Goal: Find specific page/section: Find specific page/section

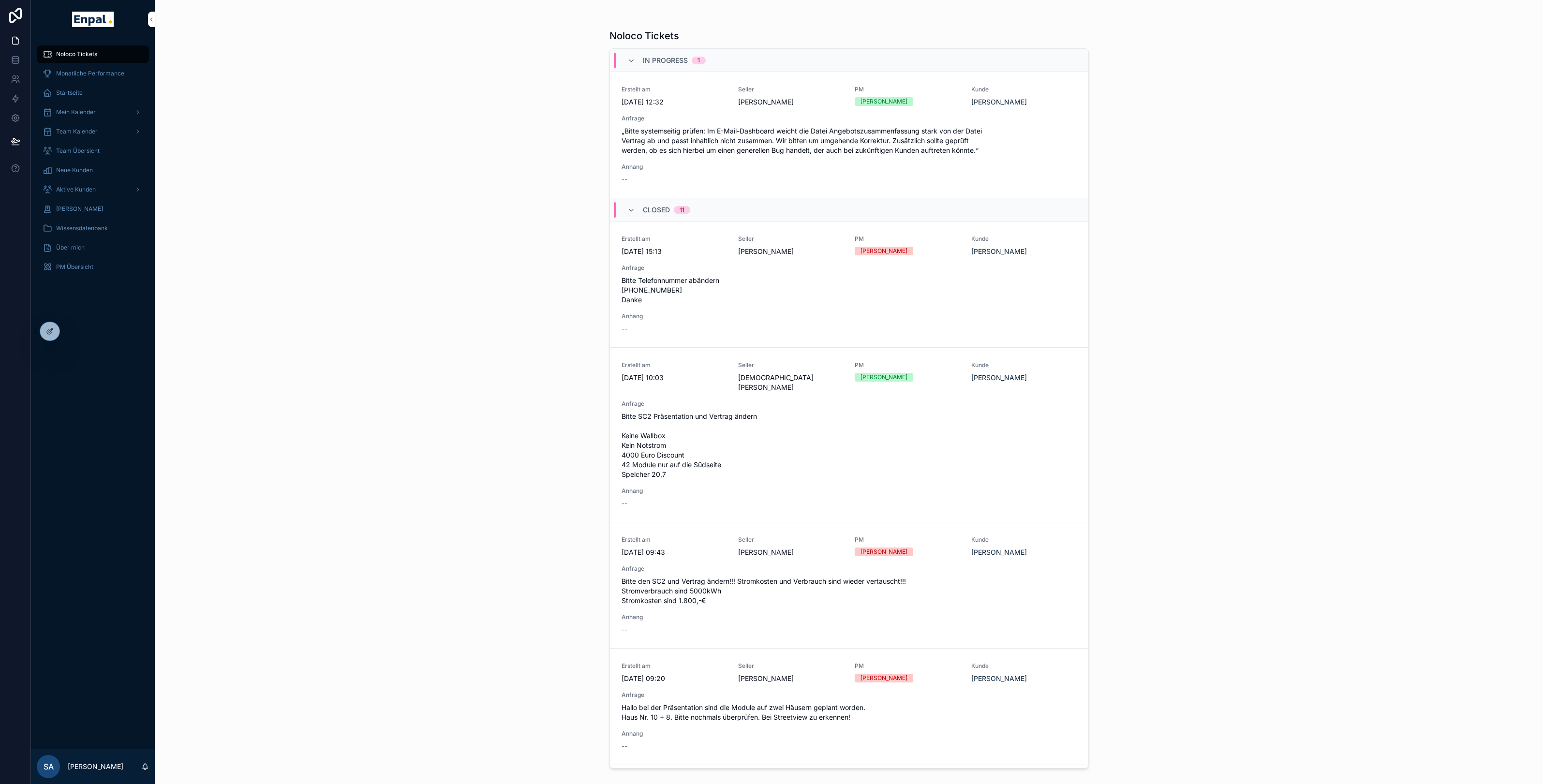
click at [0, 0] on icon at bounding box center [0, 0] width 0 height 0
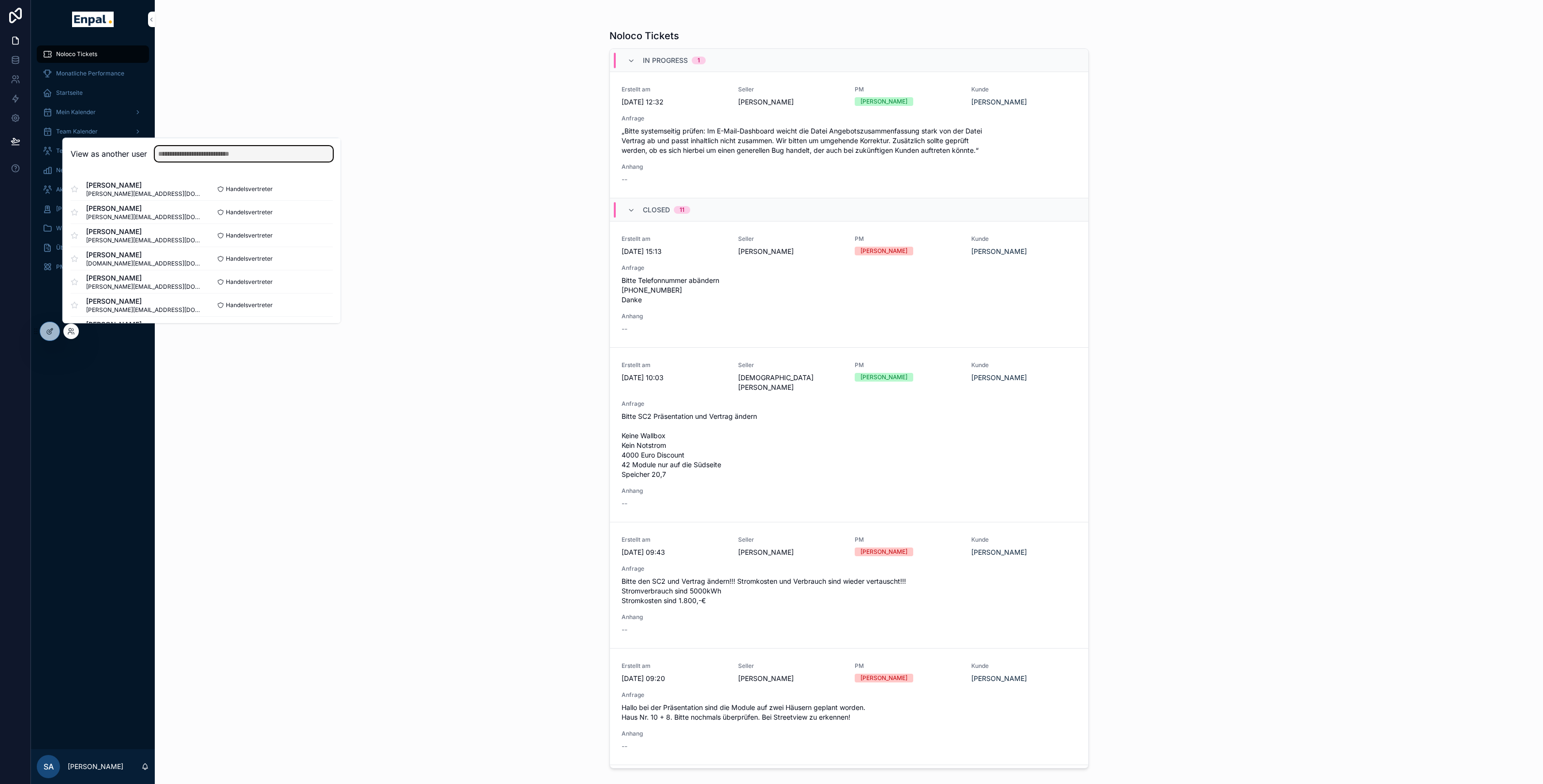
click at [219, 157] on input "text" at bounding box center [244, 154] width 178 height 16
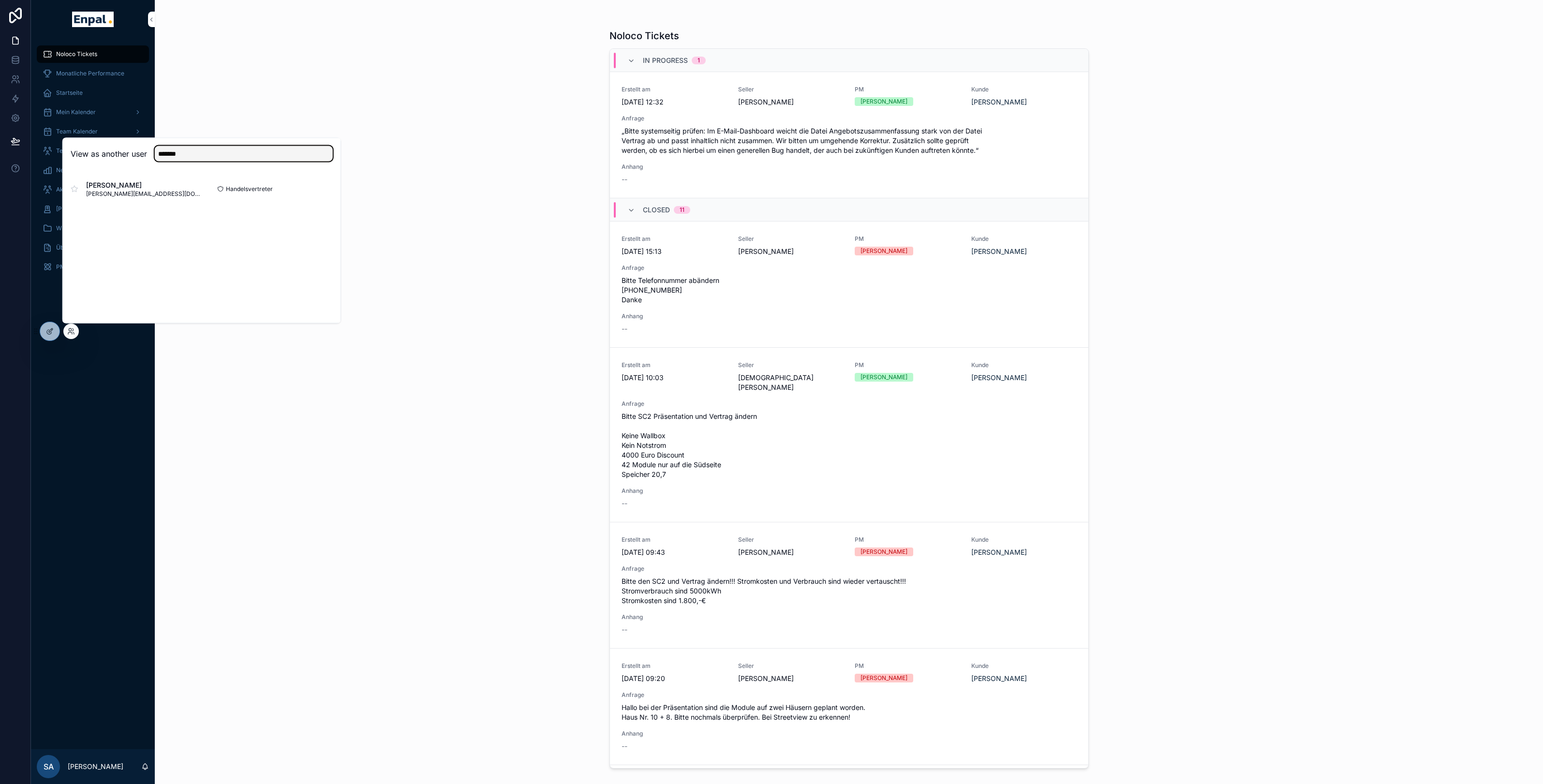
type input "*******"
click at [0, 0] on button "Select" at bounding box center [0, 0] width 0 height 0
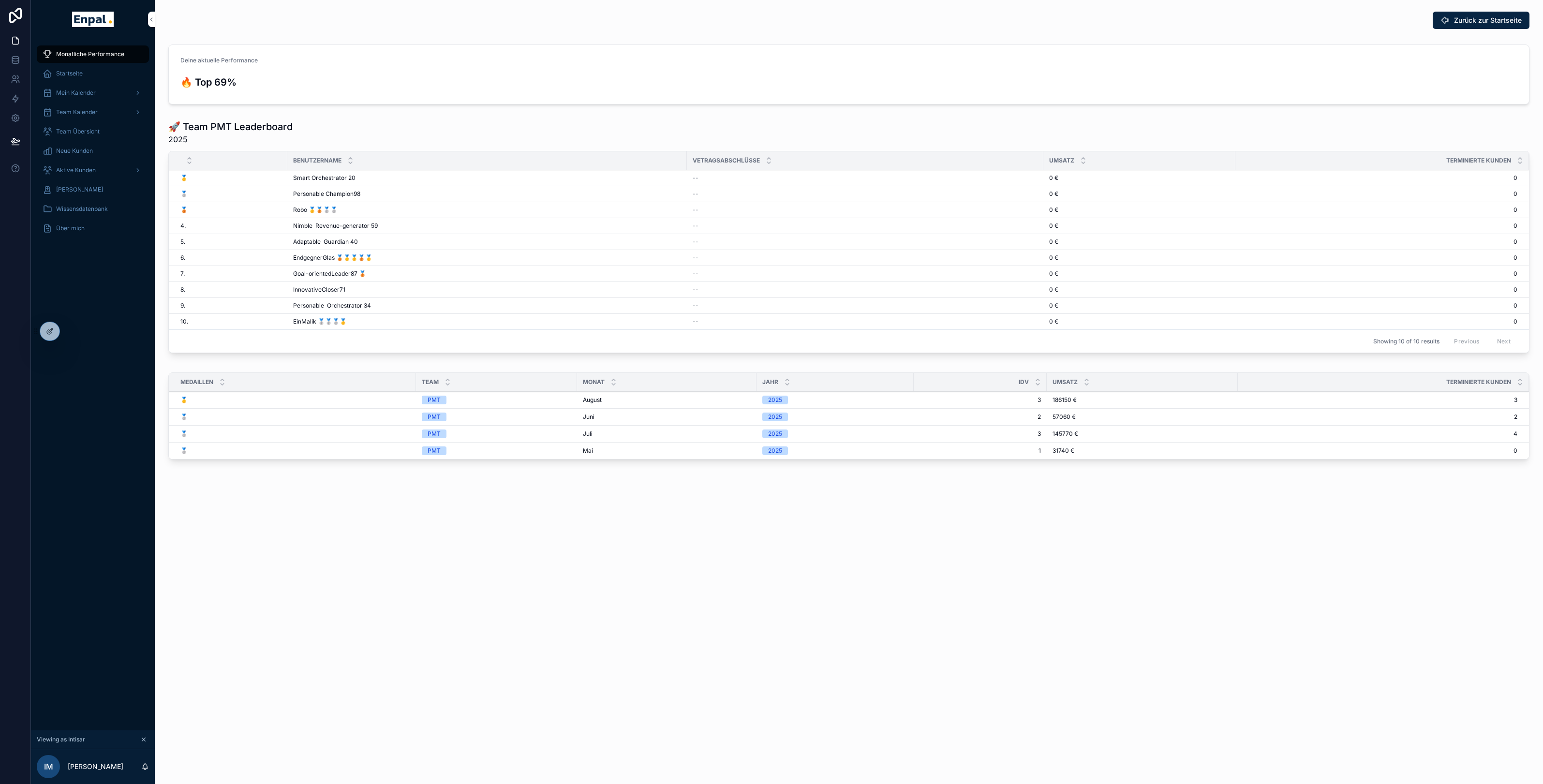
click at [81, 172] on span "Aktive Kunden" at bounding box center [76, 170] width 40 height 7
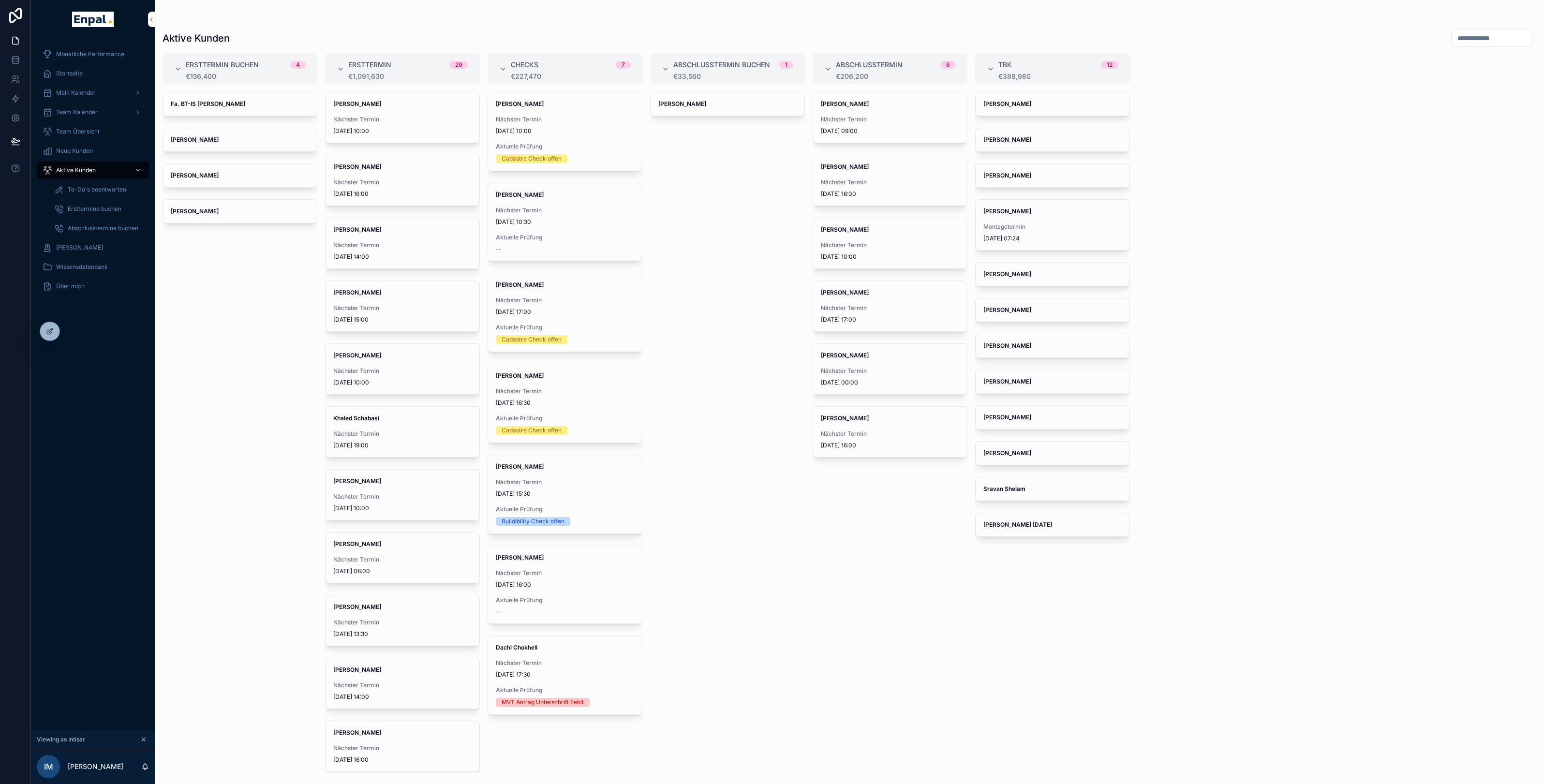
click at [415, 236] on div "Marcin Ludian Nächster Termin 16/10/2025 14:00" at bounding box center [402, 243] width 154 height 50
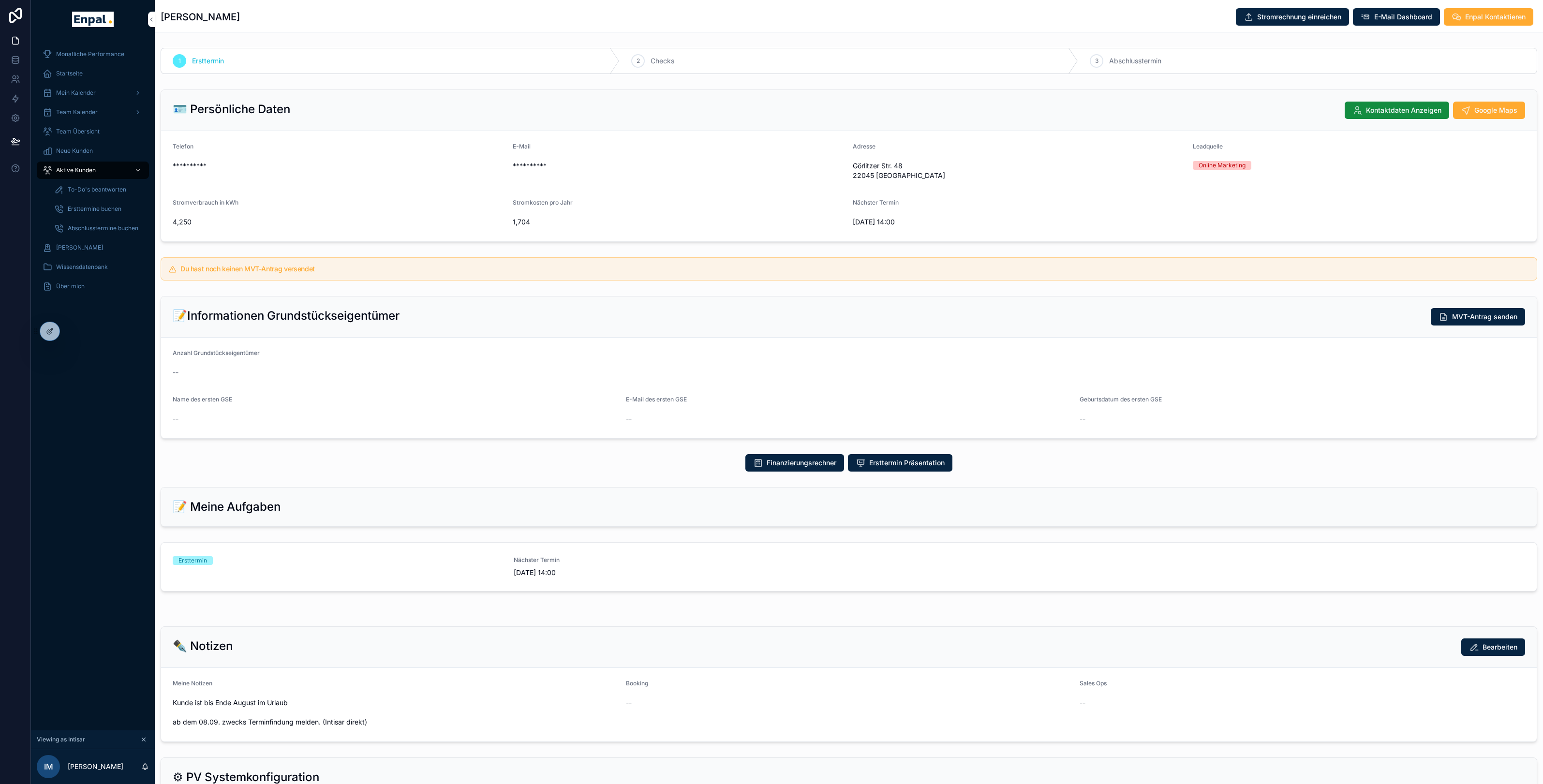
scroll to position [86, 0]
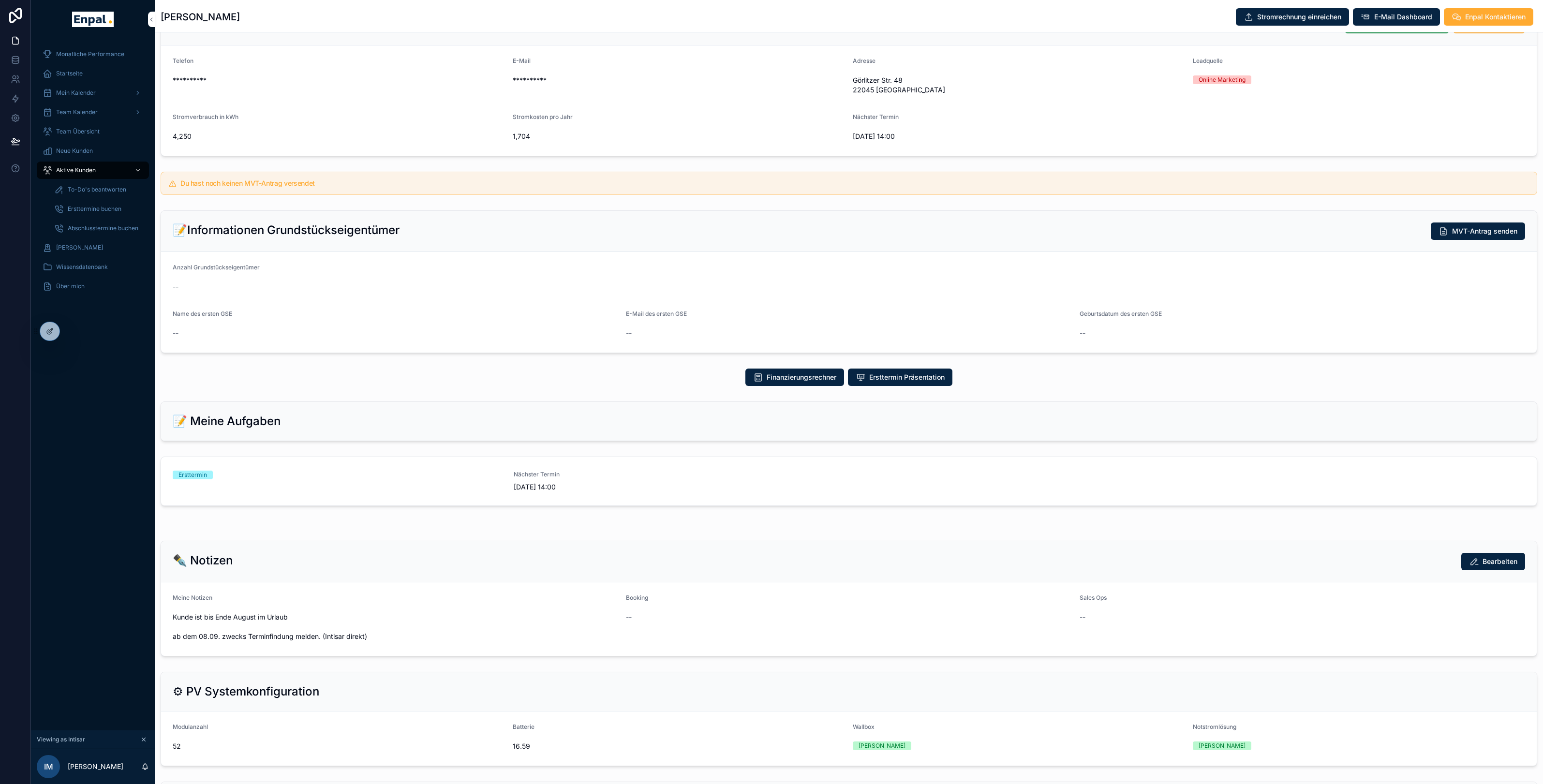
click at [1376, 15] on span "E-Mail Dashboard" at bounding box center [1404, 17] width 58 height 9
